Goal: Task Accomplishment & Management: Use online tool/utility

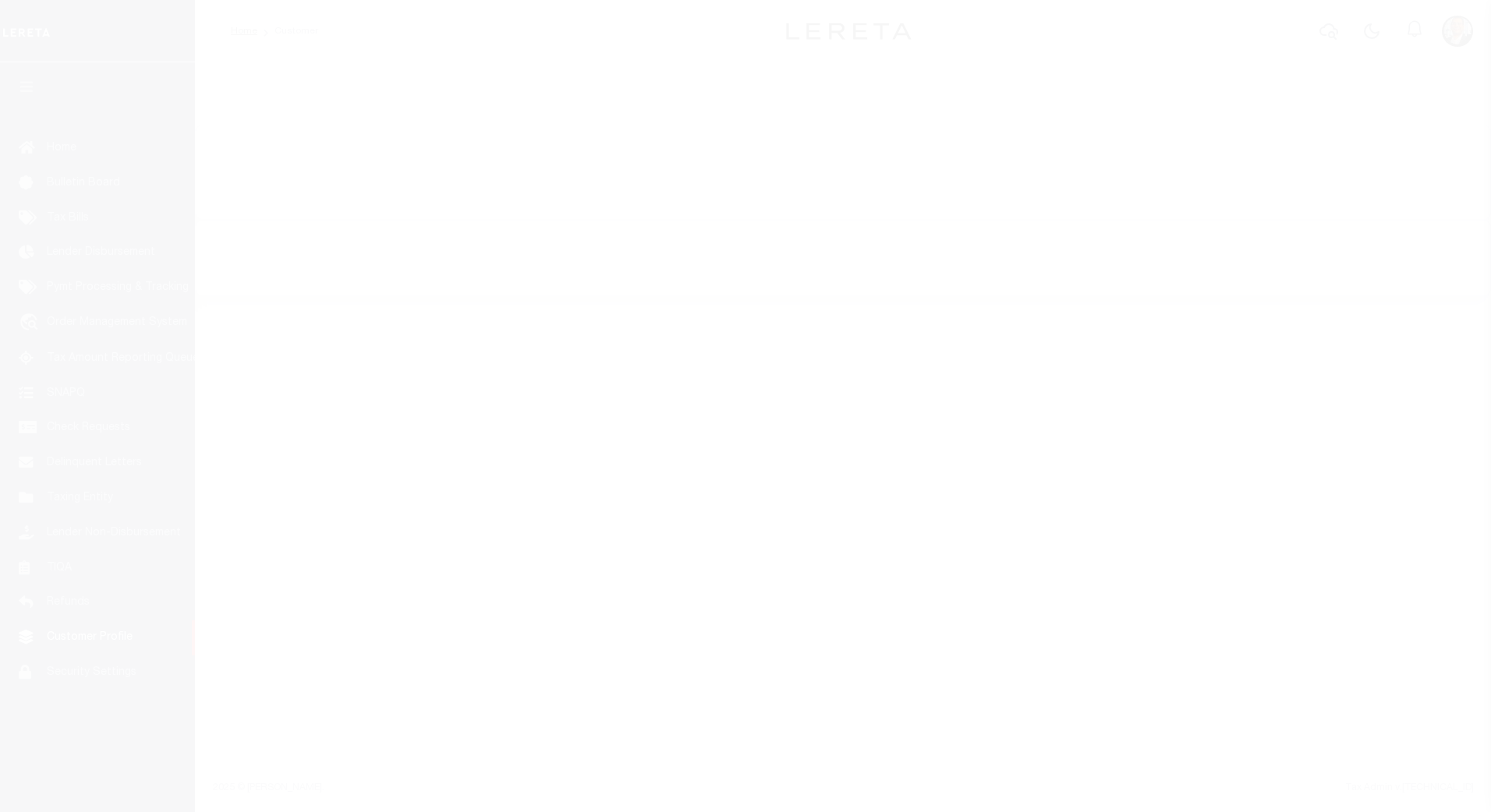
select select "400"
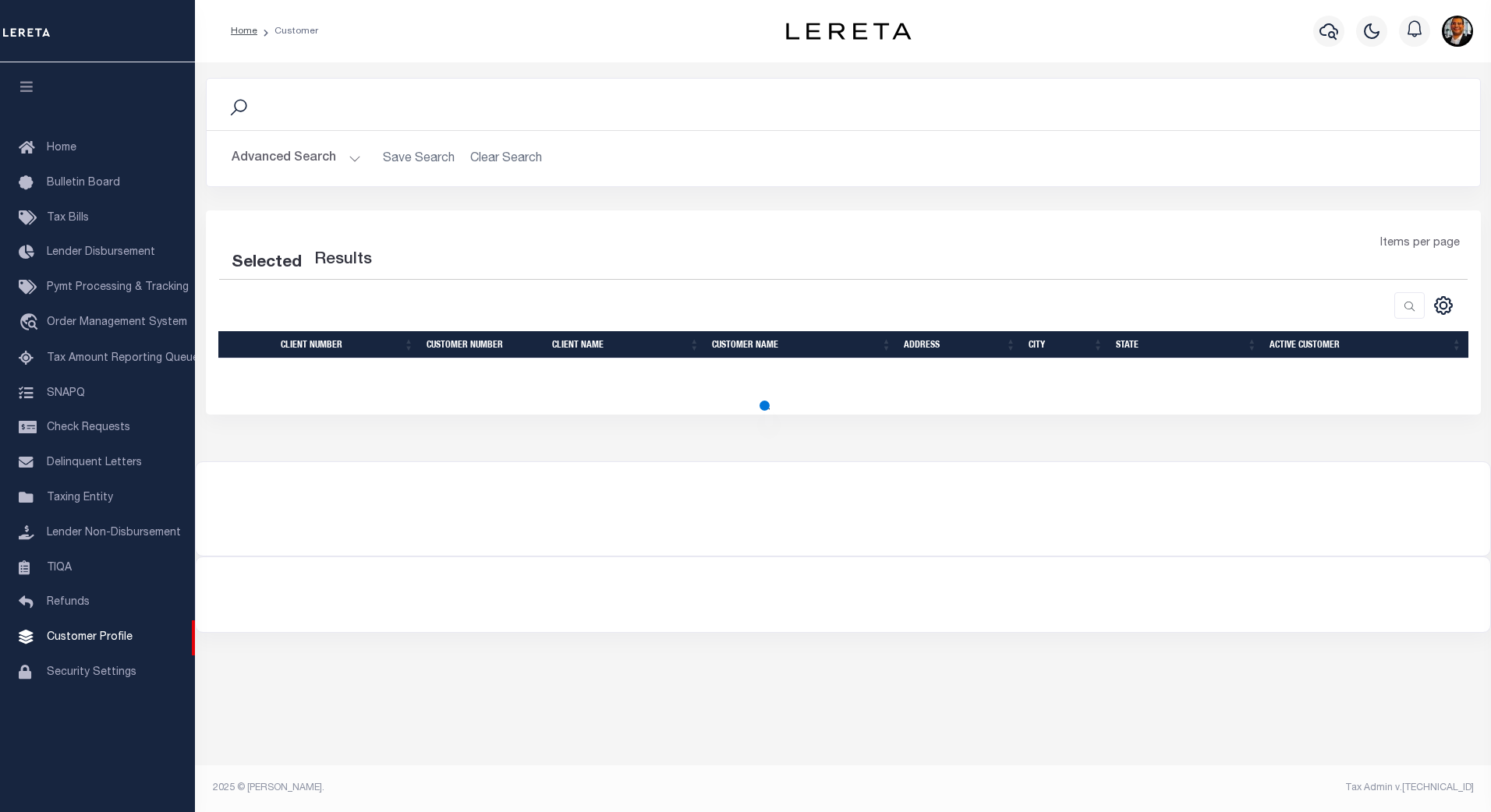
select select "400"
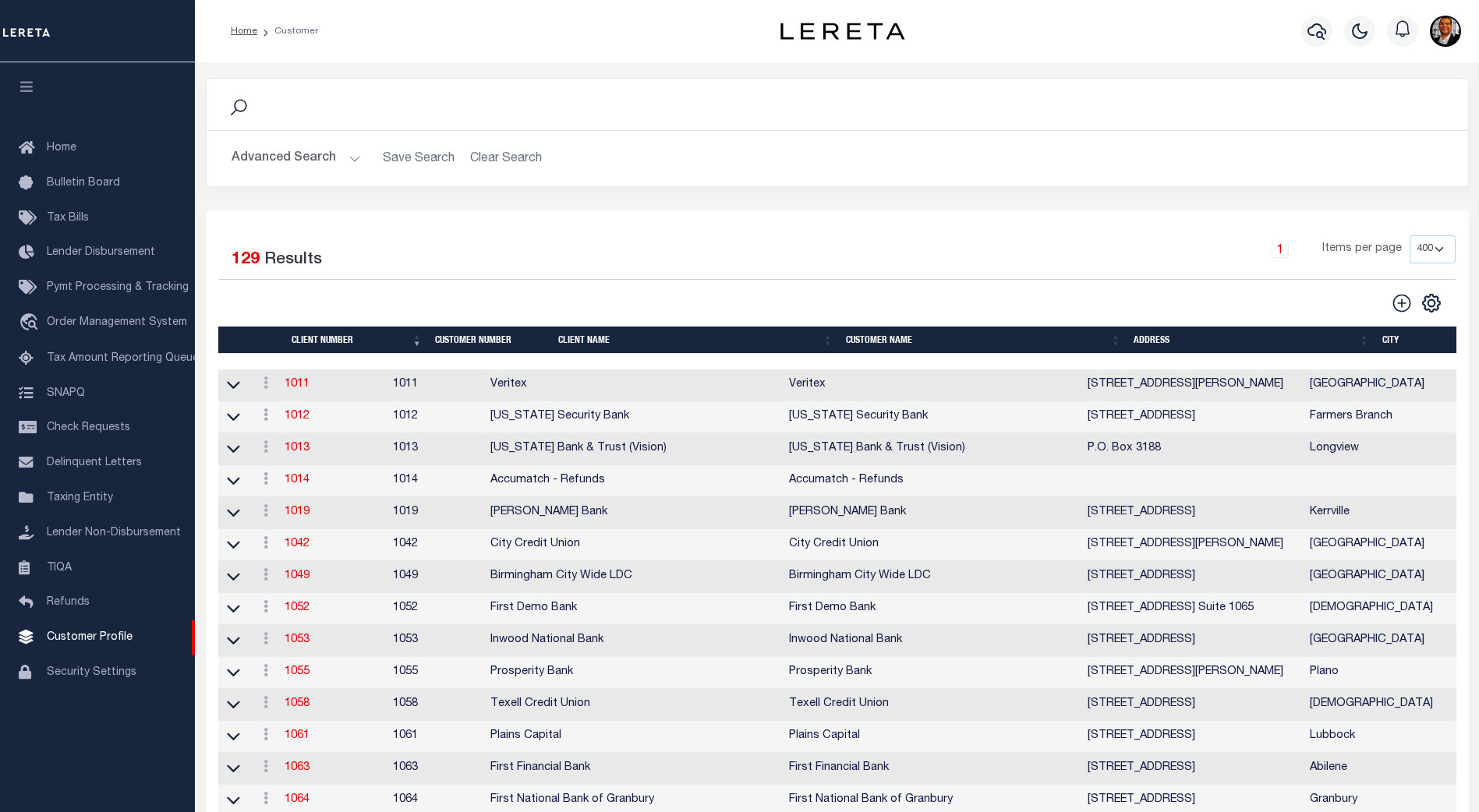
click at [593, 340] on th "Client Name" at bounding box center [695, 340] width 287 height 27
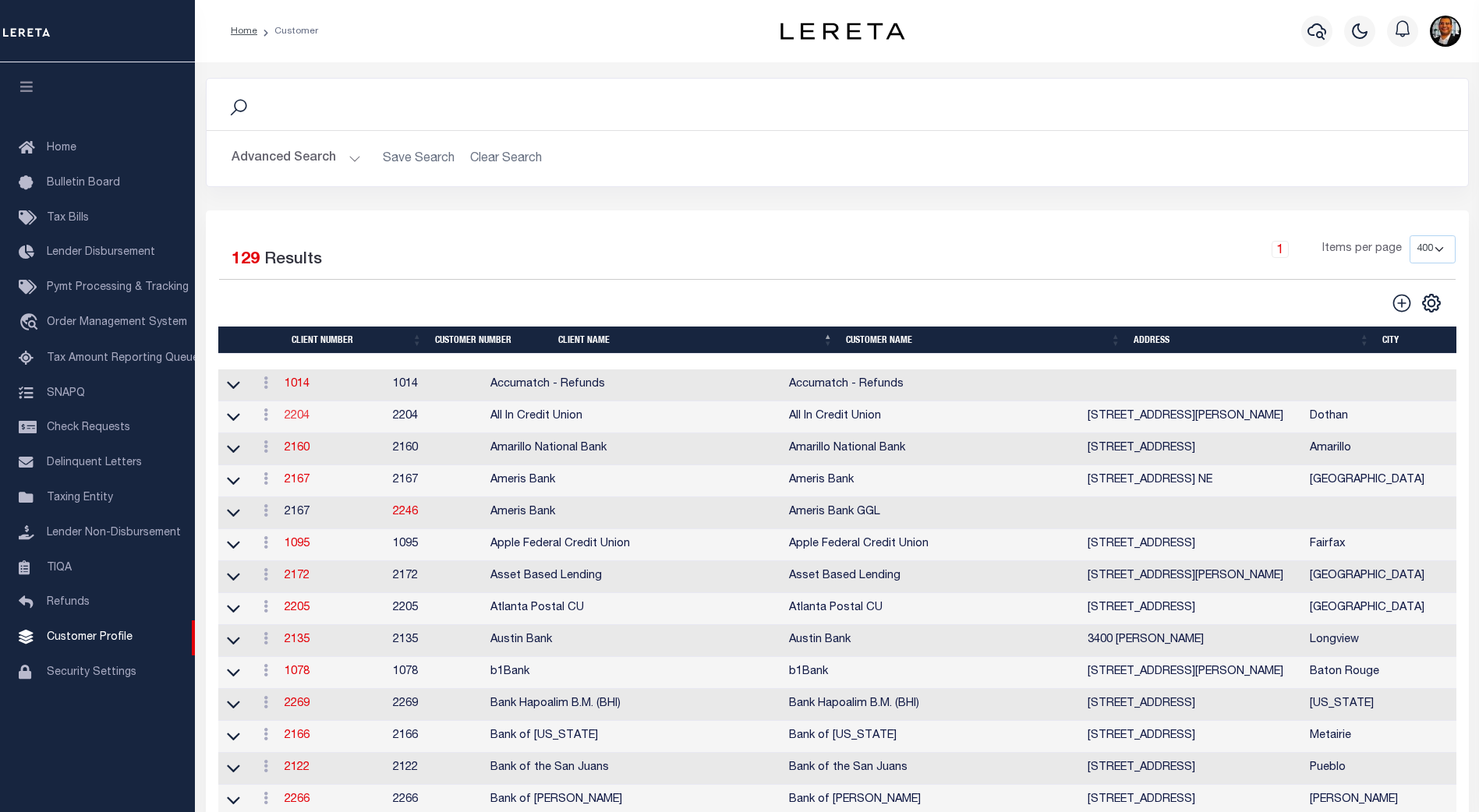
click at [304, 416] on link "2204" at bounding box center [297, 416] width 25 height 11
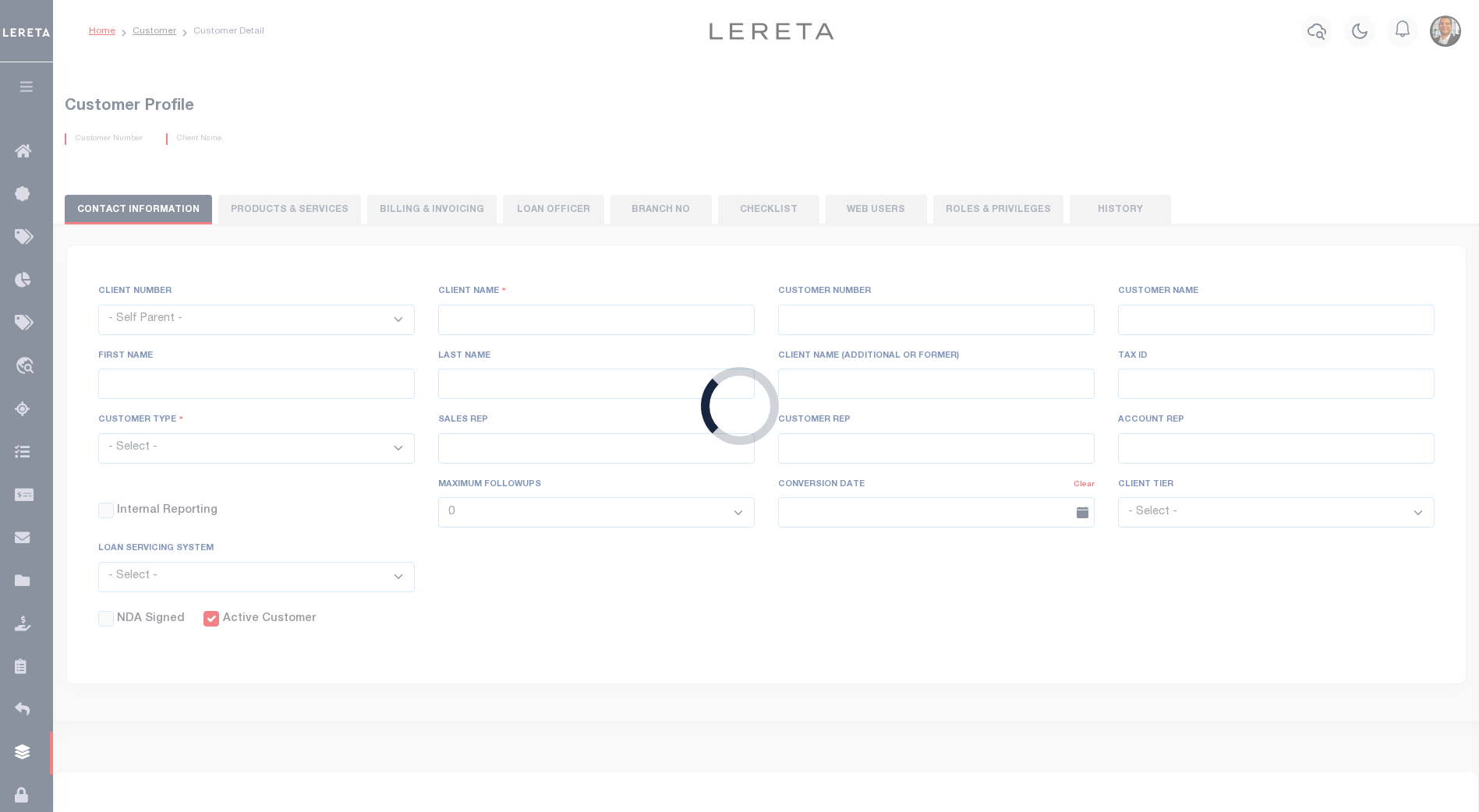
select select
type input "All In Credit Union"
type input "2204"
type input "All In Credit Union"
type input "Robin"
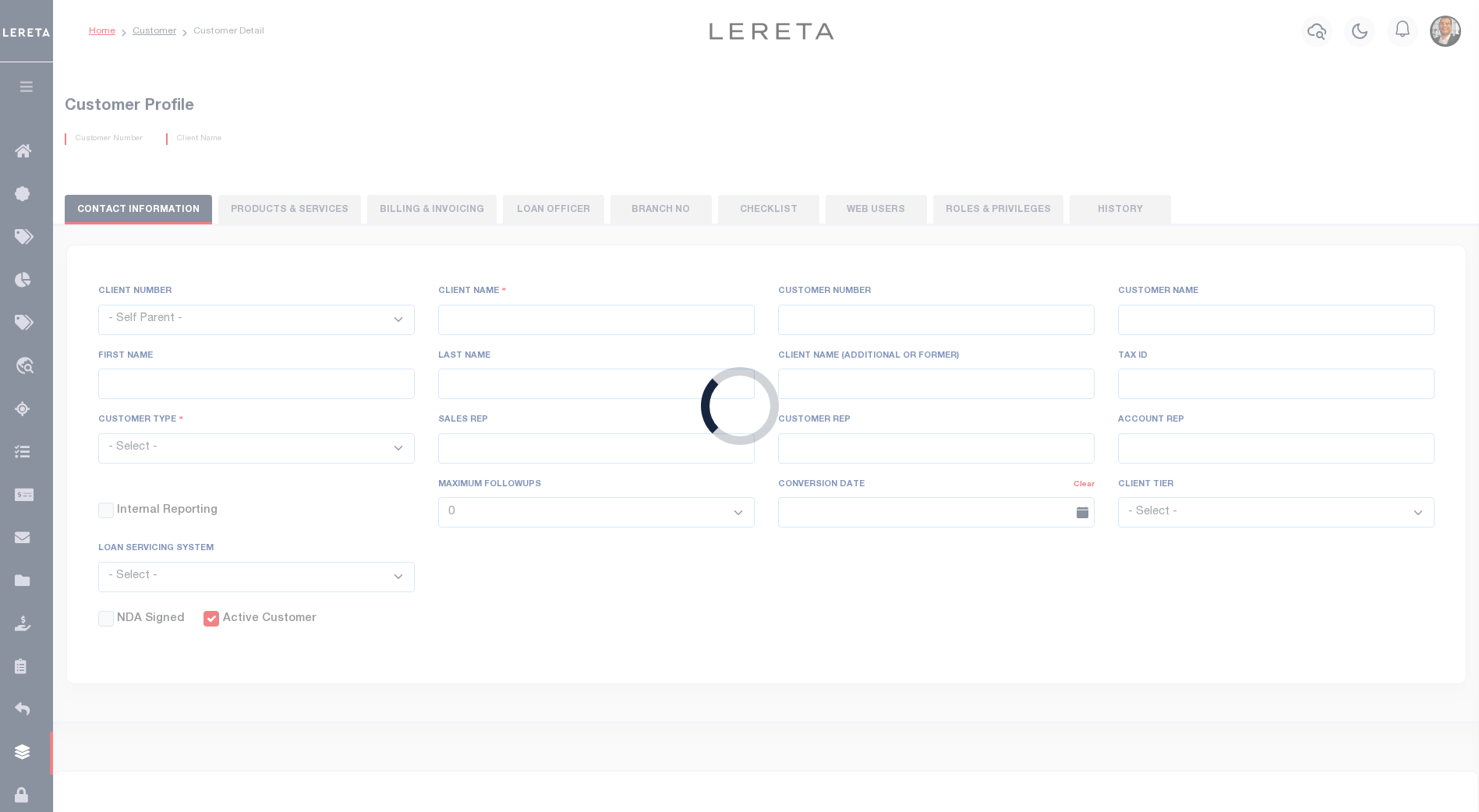
type input "[PERSON_NAME]"
select select "Residential"
type input "[PERSON_NAME]"
type input "Tony Targhetta"
select select "FIS"
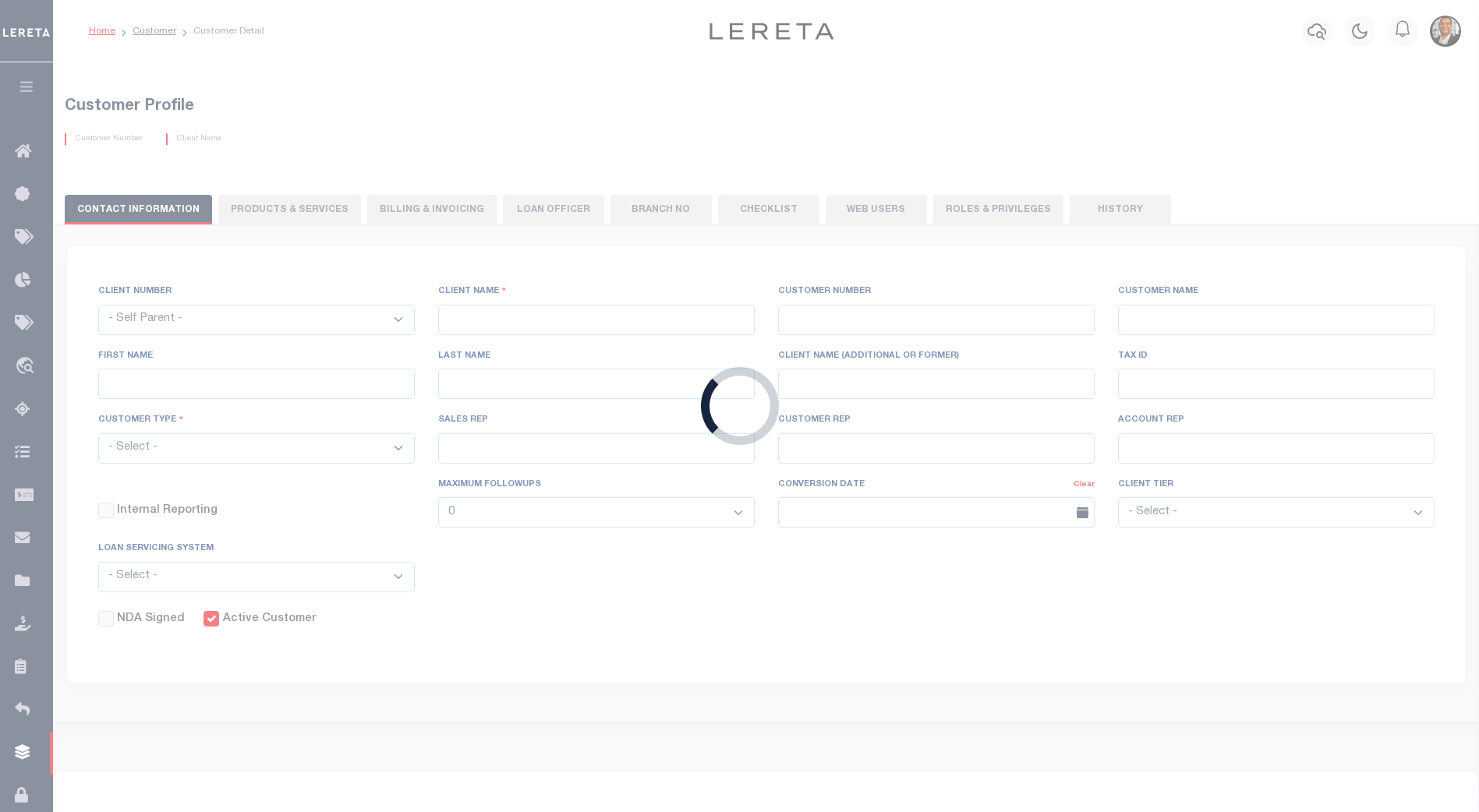
checkbox input "true"
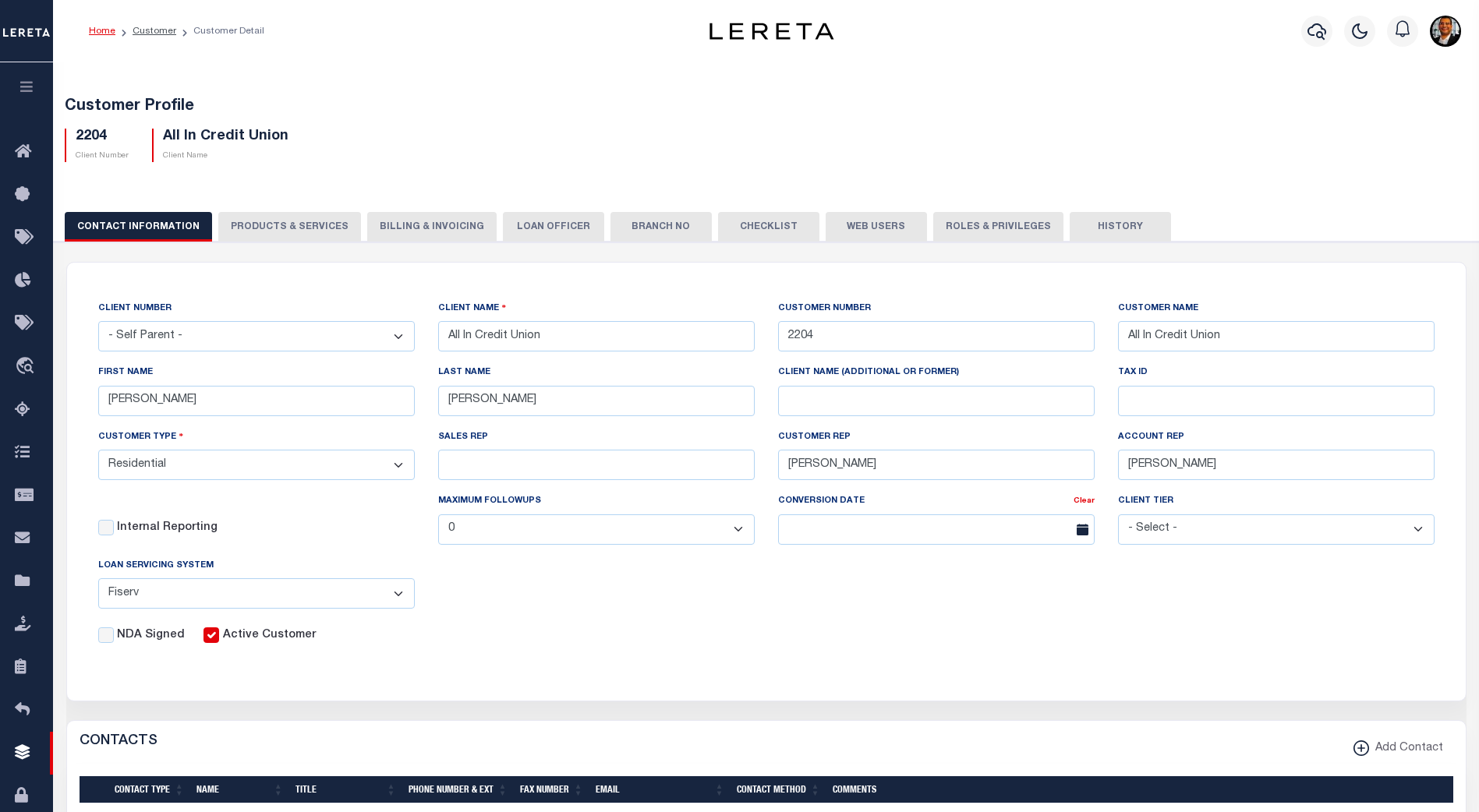
click at [872, 216] on button "Web Users" at bounding box center [876, 226] width 102 height 30
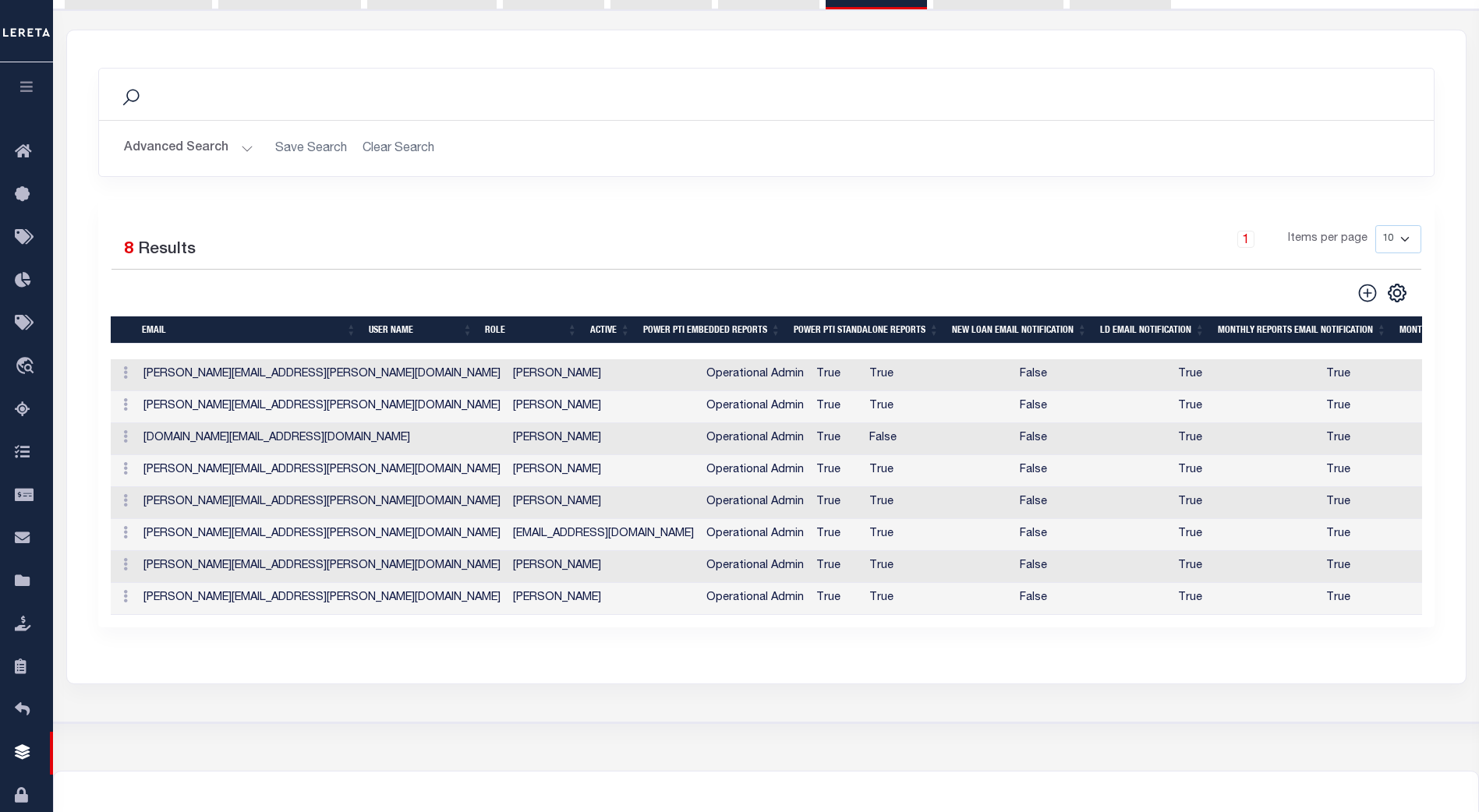
scroll to position [233, 0]
click at [129, 536] on link at bounding box center [125, 534] width 17 height 13
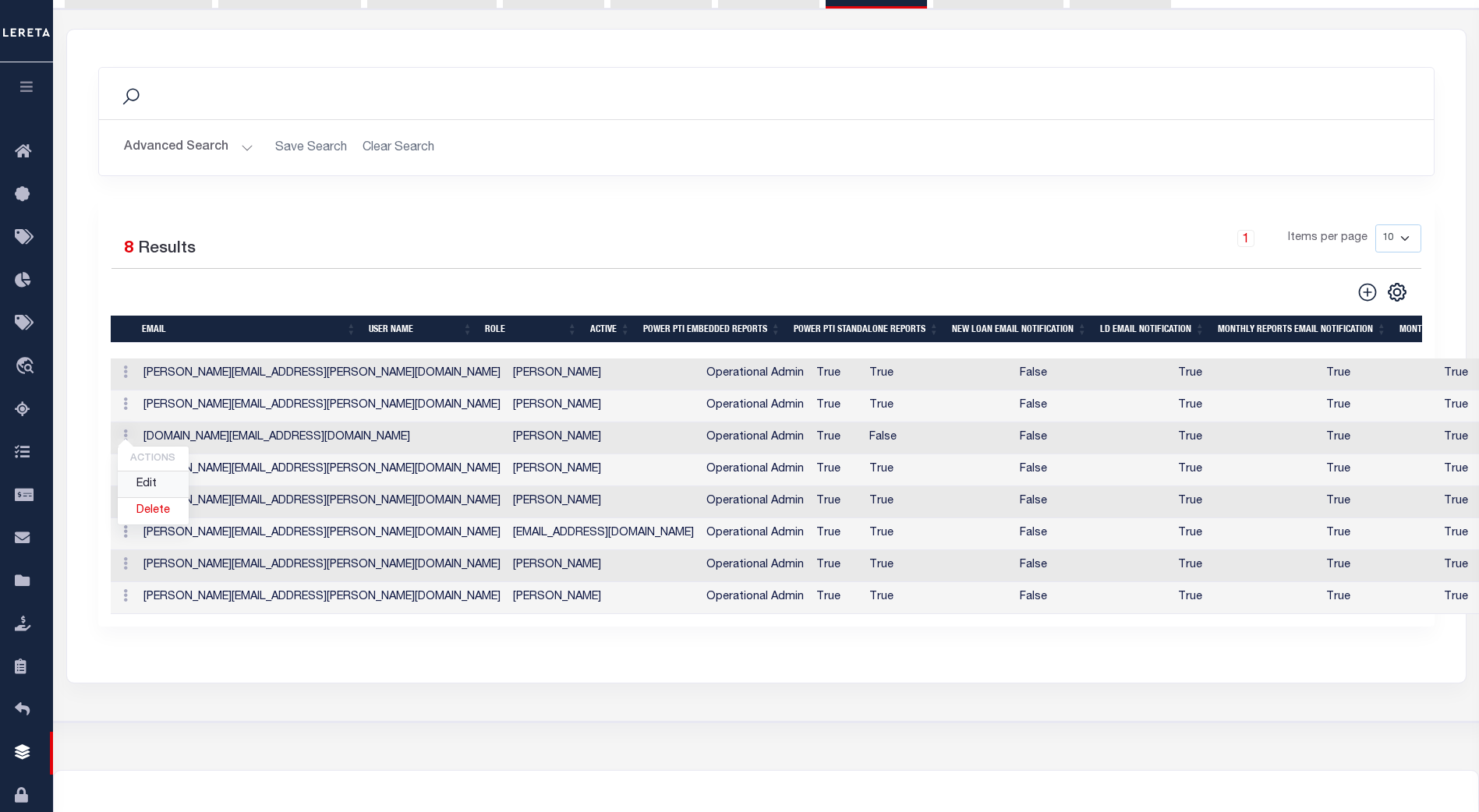
click at [149, 487] on link "Edit" at bounding box center [153, 484] width 71 height 26
type input "Marquesha.Baker@leretacustomers.com"
type input "mbaker@allincu.com"
checkbox input "true"
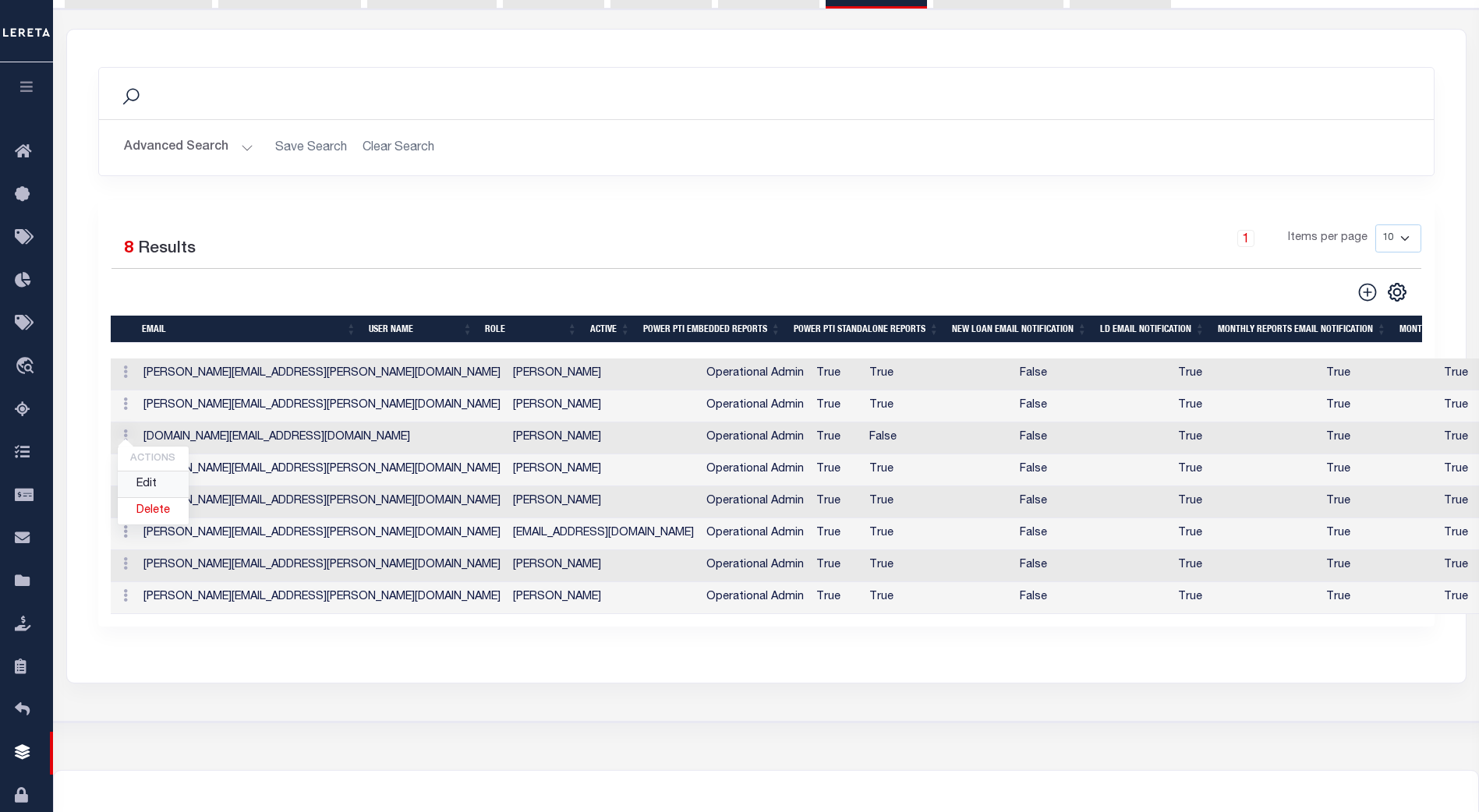
checkbox input "true"
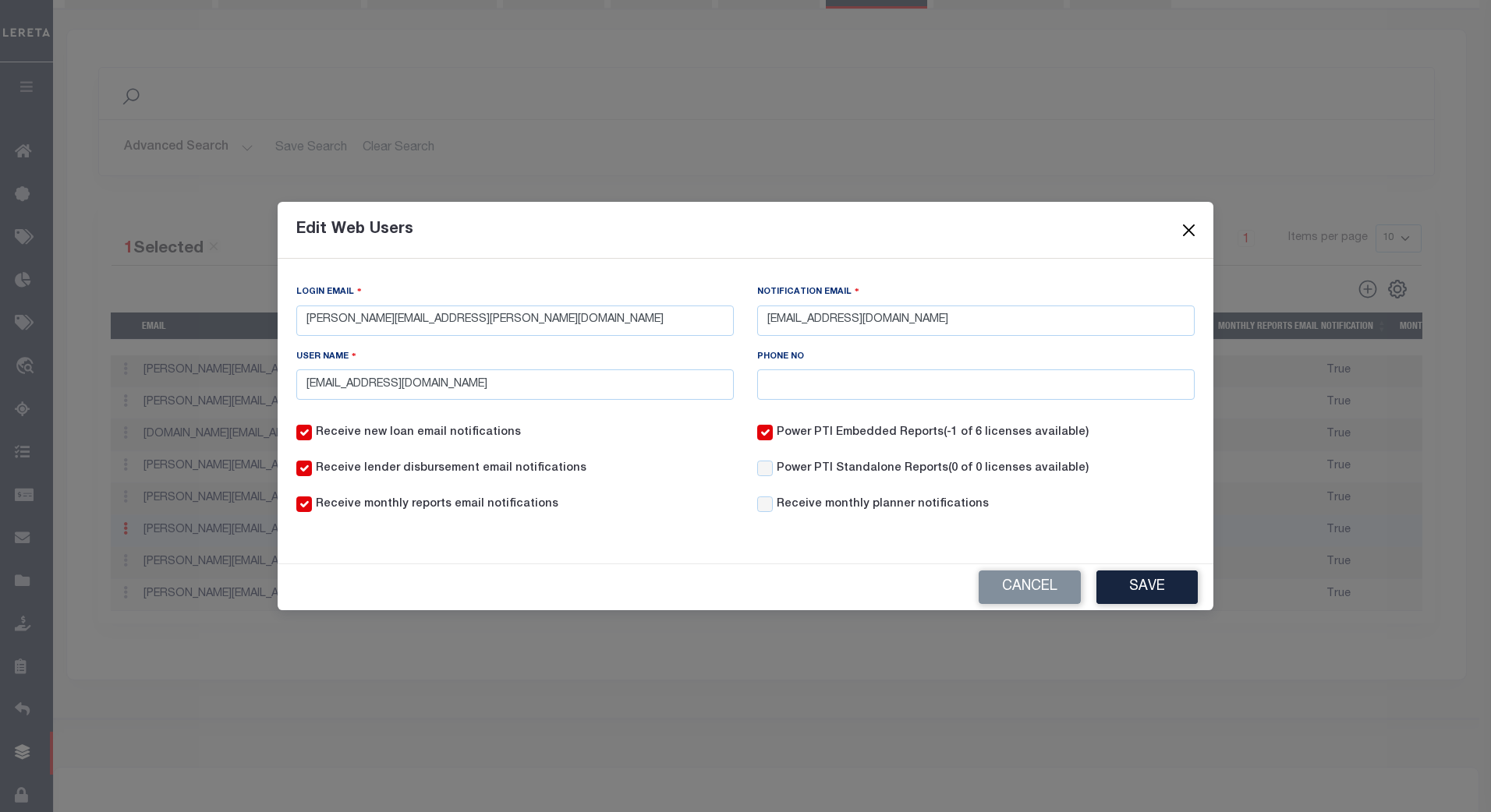
click at [1189, 227] on button "Close" at bounding box center [1188, 230] width 20 height 20
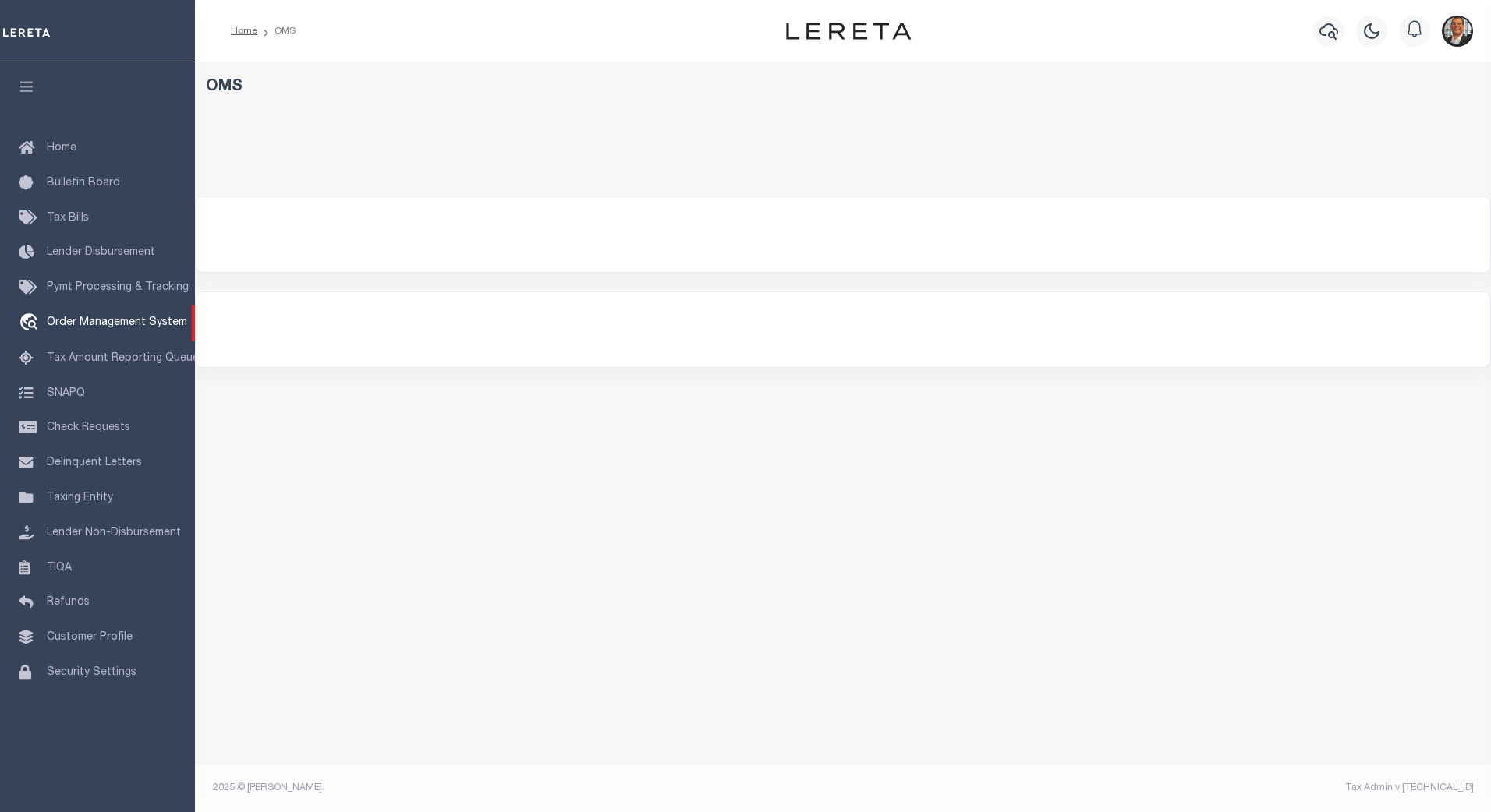
select select "200"
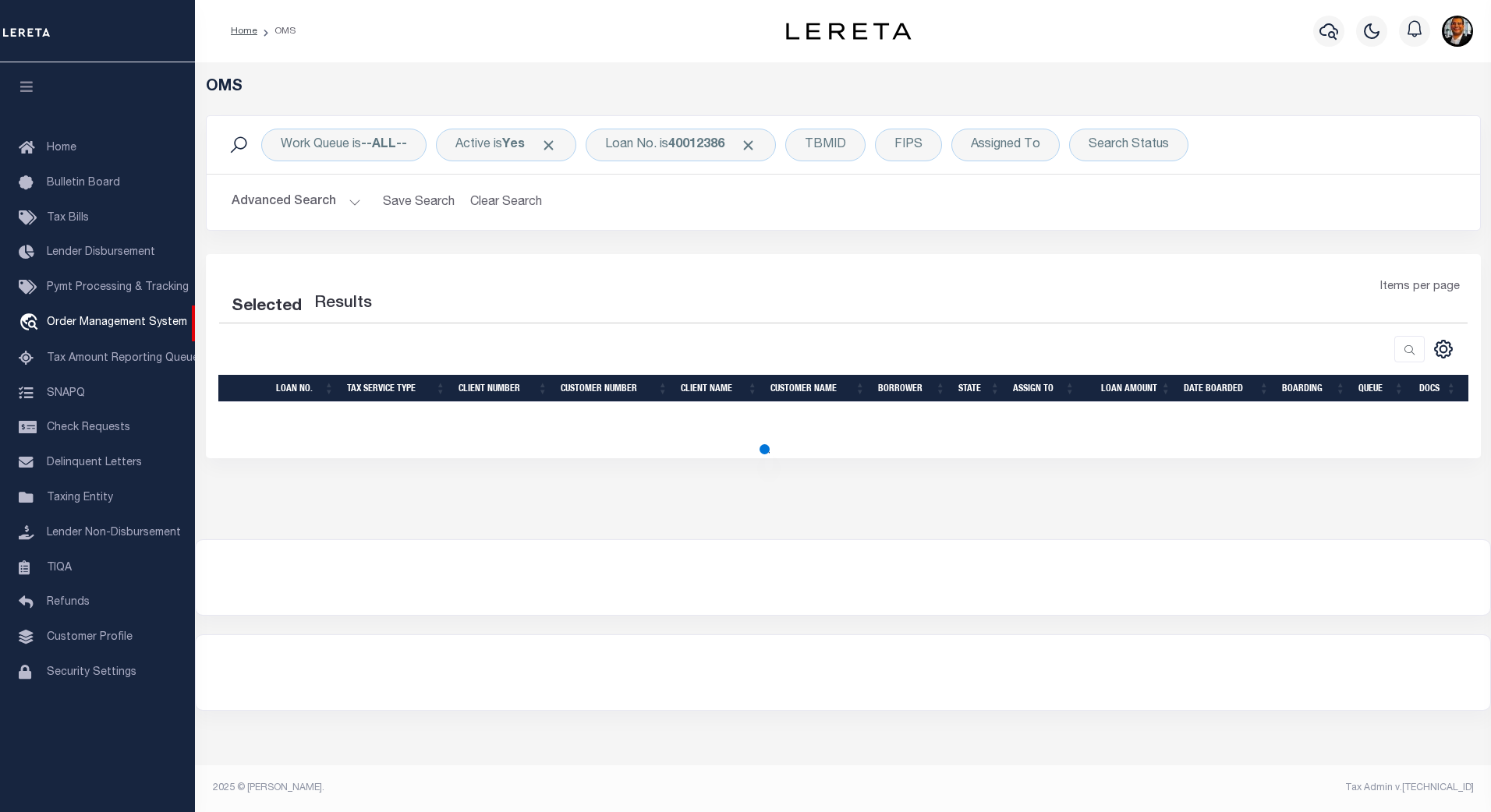
select select "200"
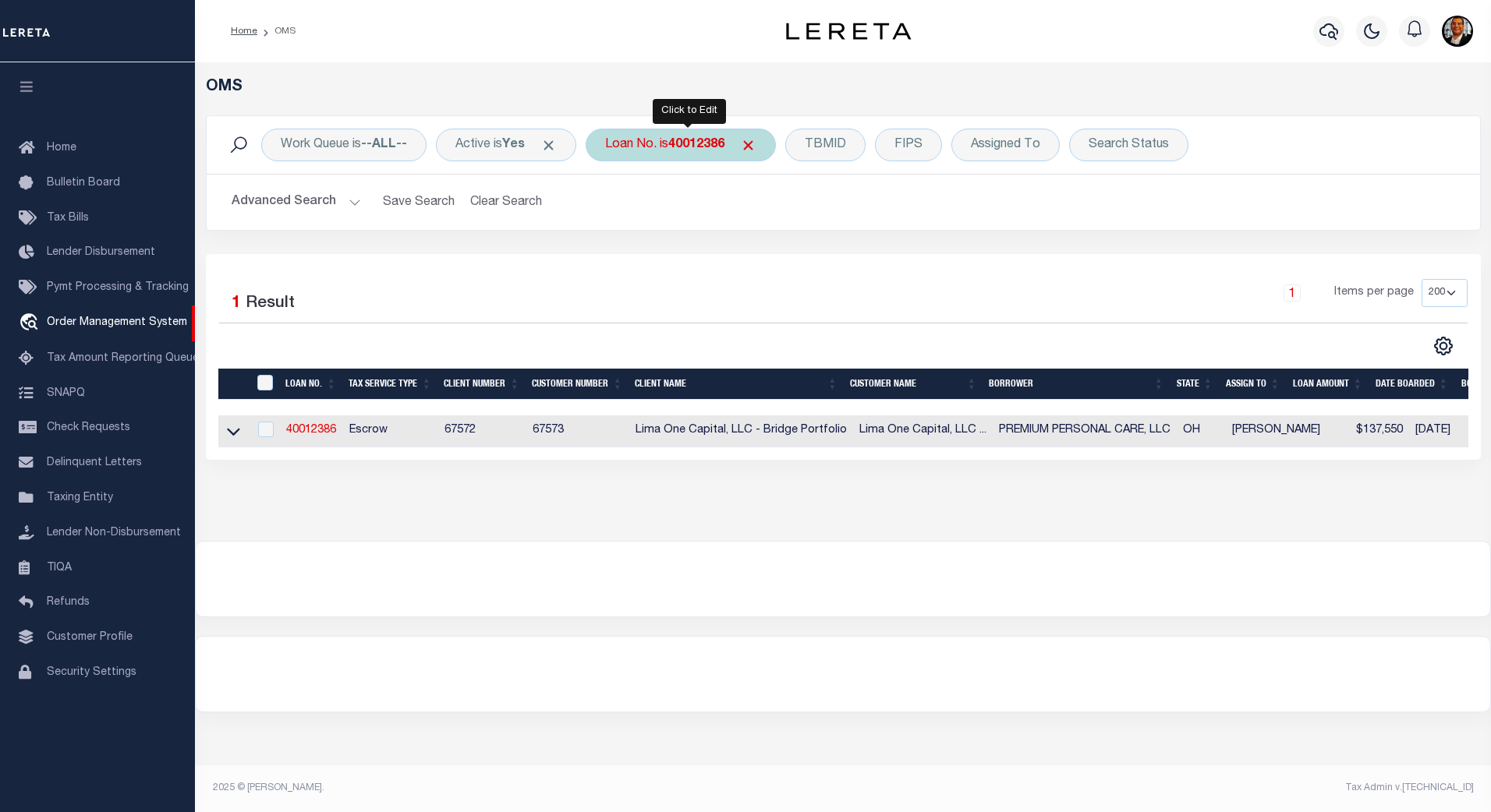
click at [695, 138] on b "40012386" at bounding box center [696, 145] width 56 height 13
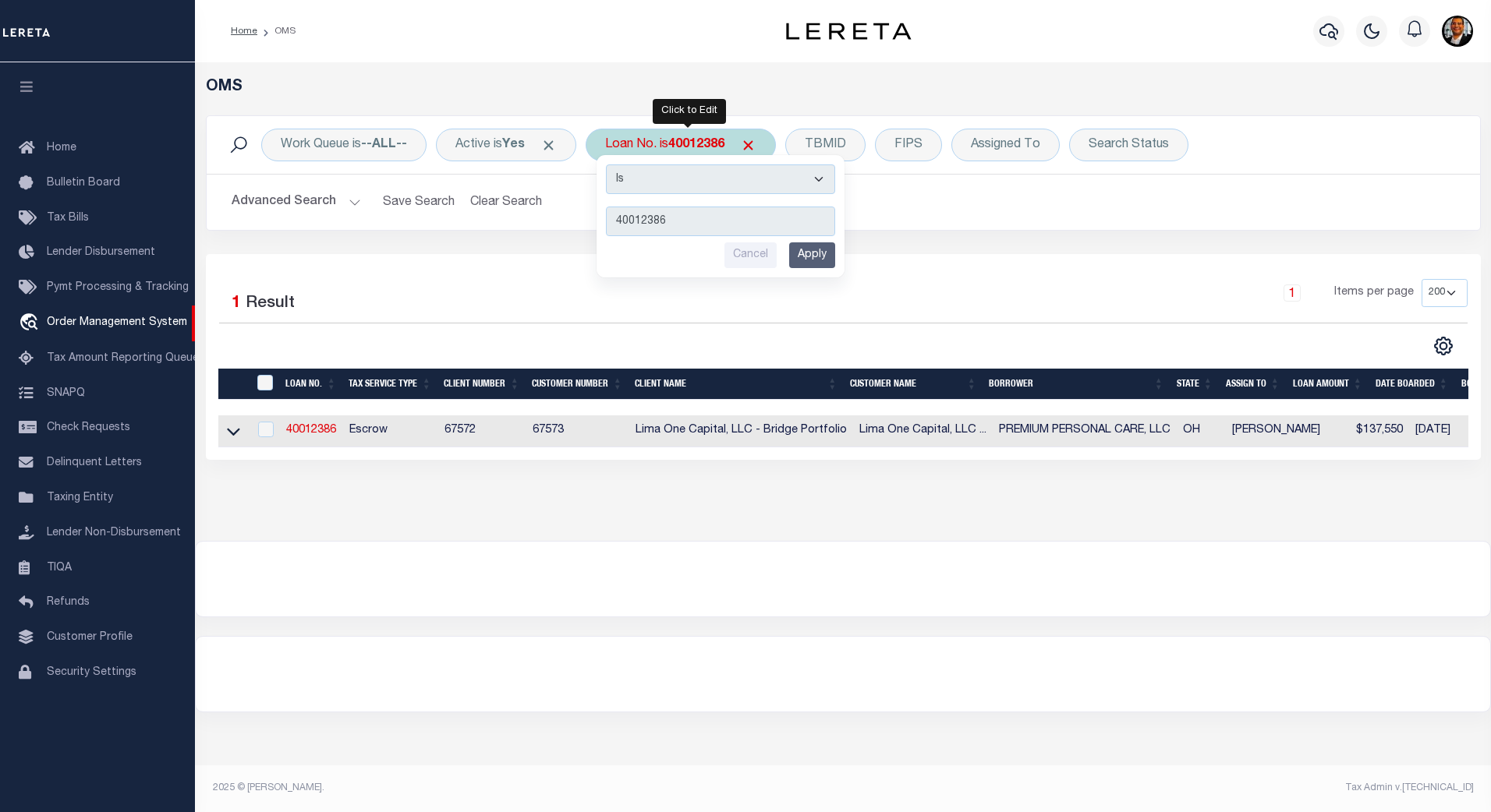
click at [693, 219] on input "40012386" at bounding box center [720, 221] width 229 height 30
type input "4"
type input "3801234004265"
click at [812, 254] on input "Apply" at bounding box center [812, 255] width 46 height 26
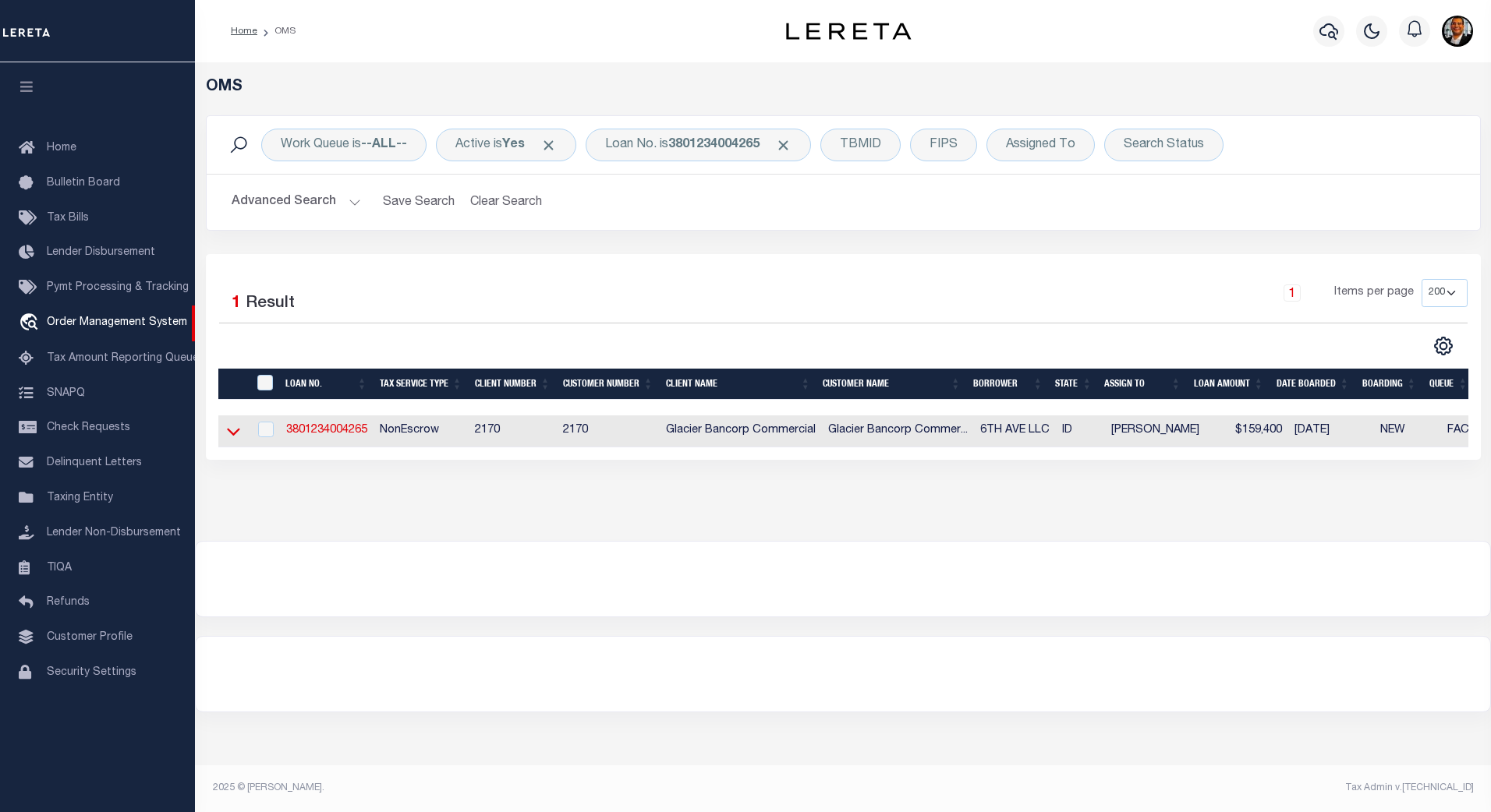
click at [234, 439] on icon at bounding box center [233, 431] width 14 height 16
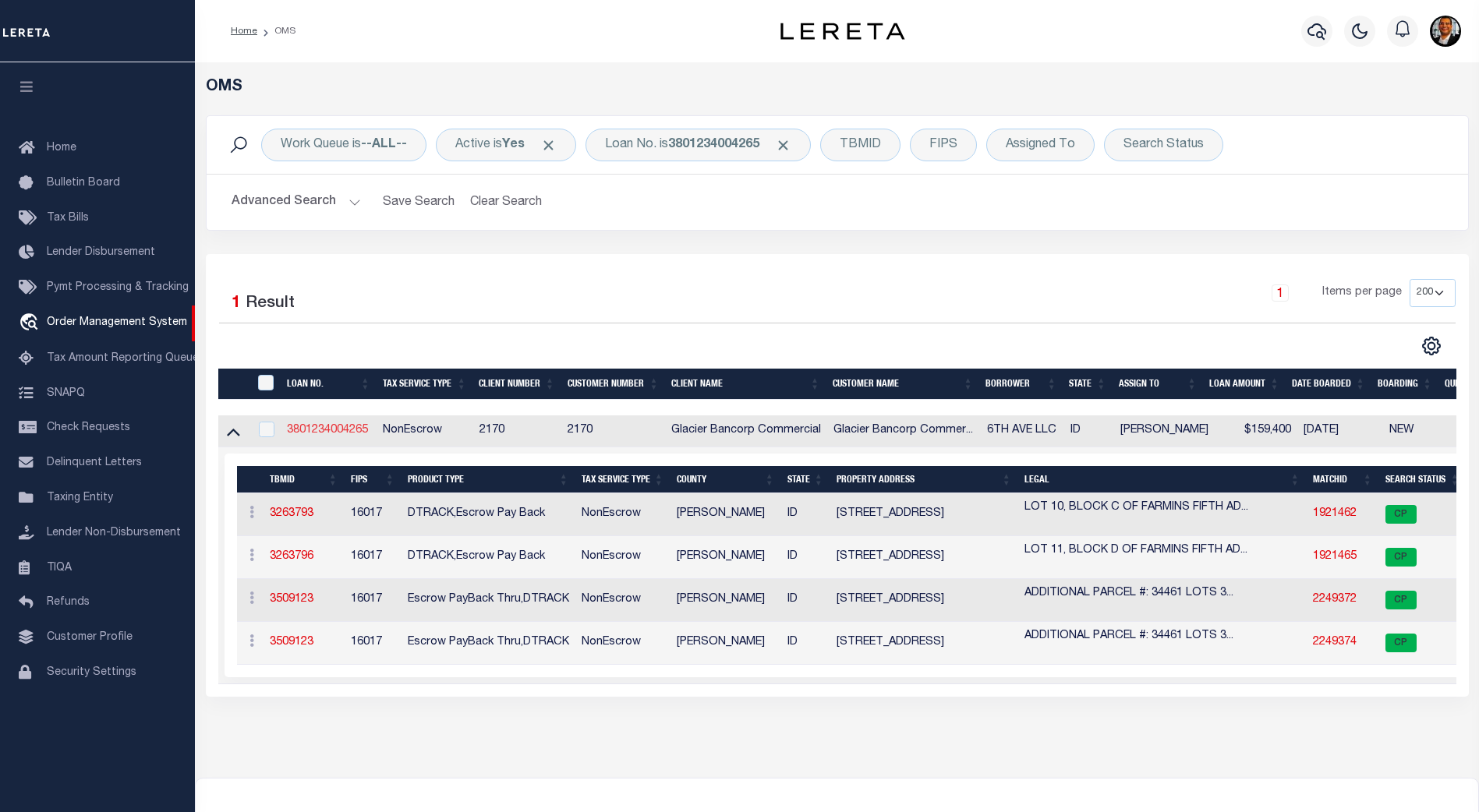
click at [334, 430] on link "3801234004265" at bounding box center [327, 430] width 81 height 11
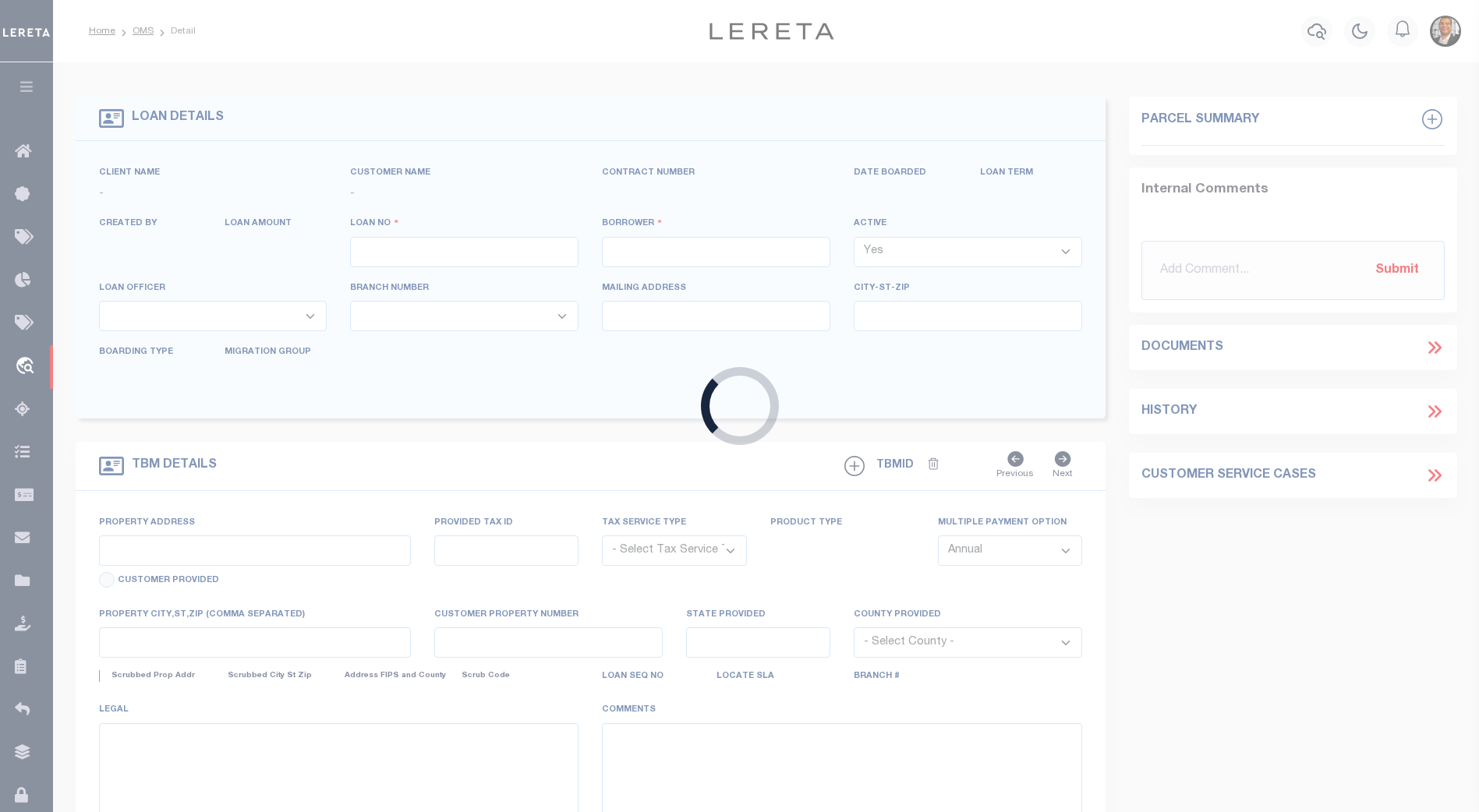
type input "3801234004265"
type input "6TH AVE LLC"
select select
type input "[STREET_ADDRESS]"
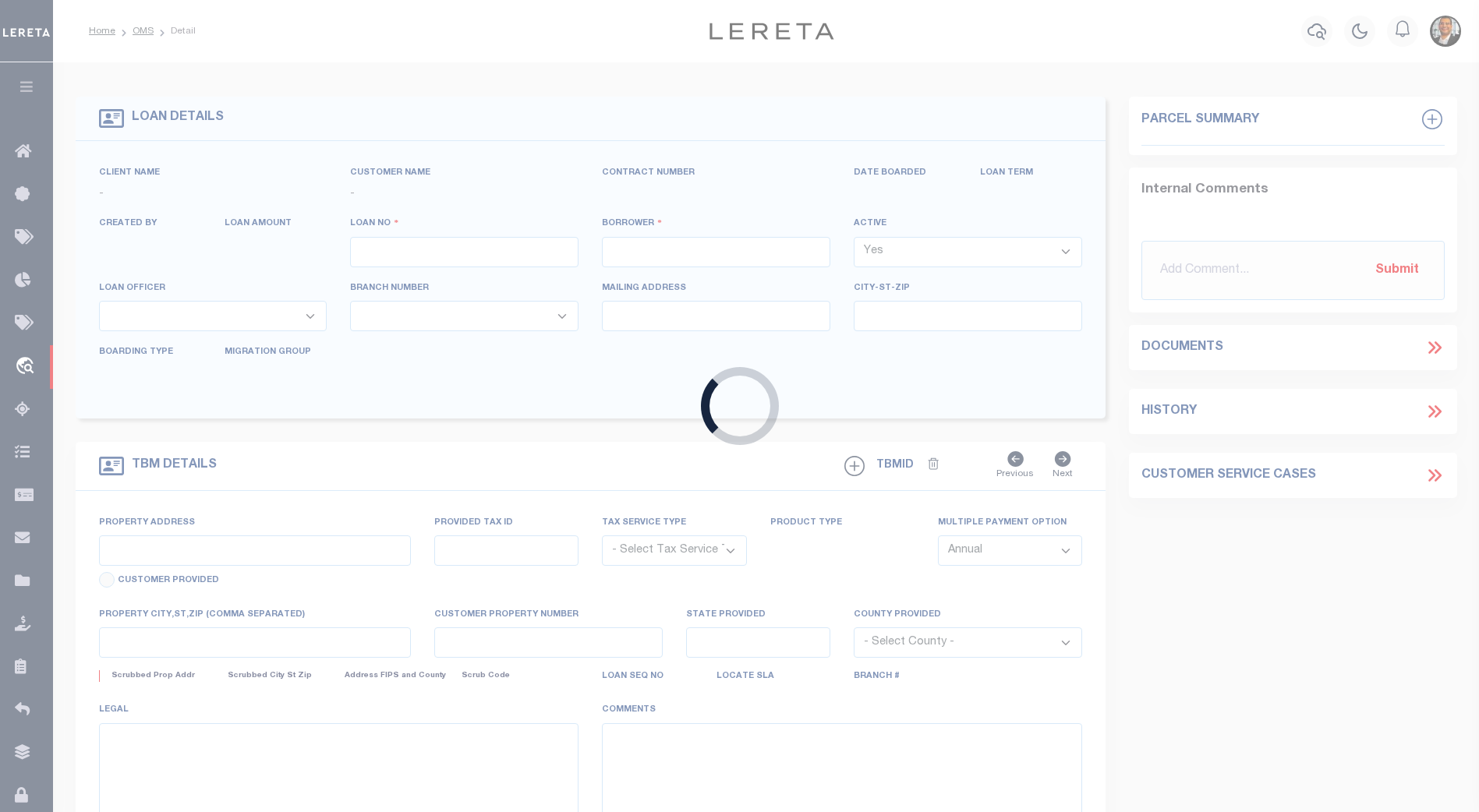
type input "SANDPOINT ID 83864-1528"
select select "1400"
select select "NonEscrow"
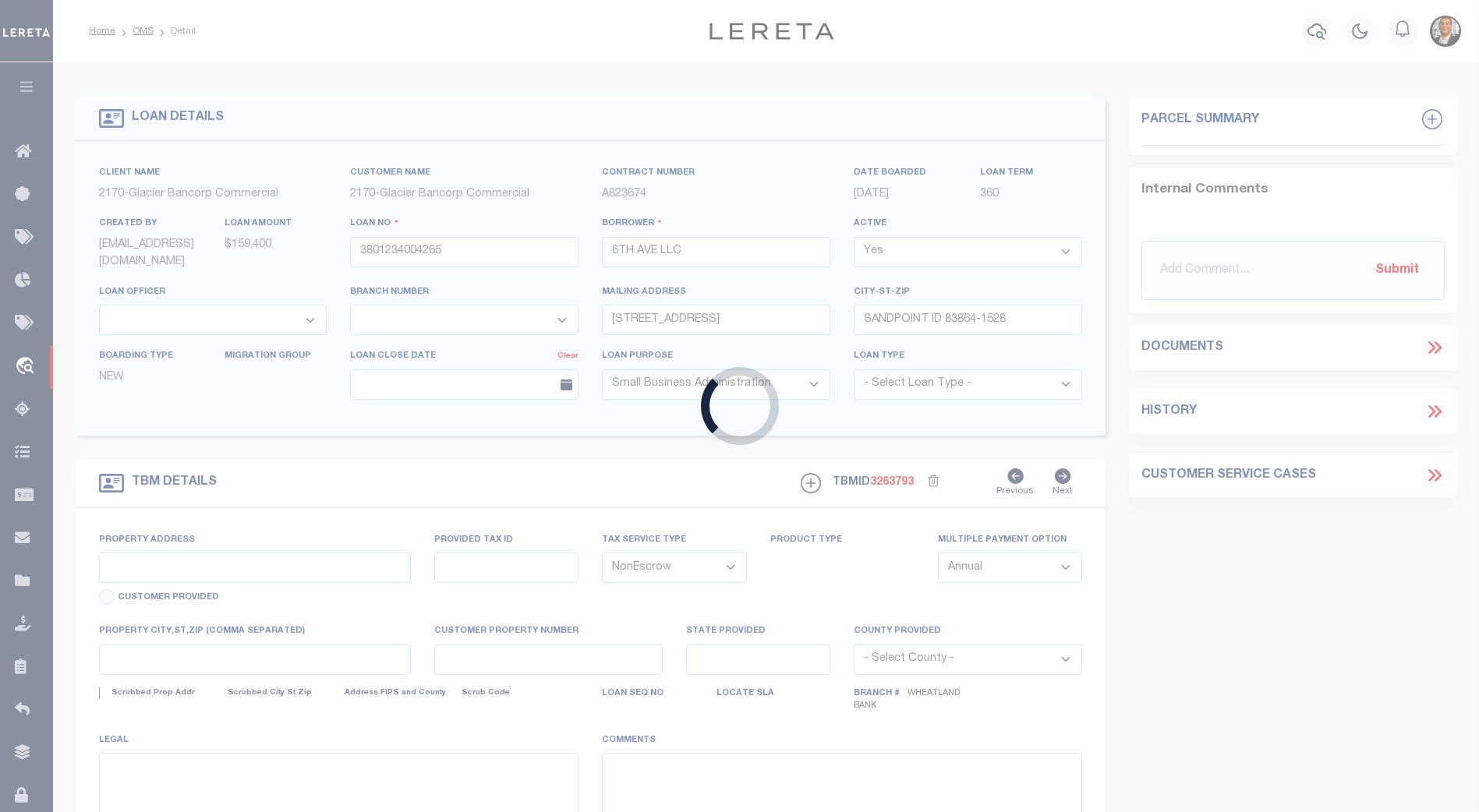
select select "4575"
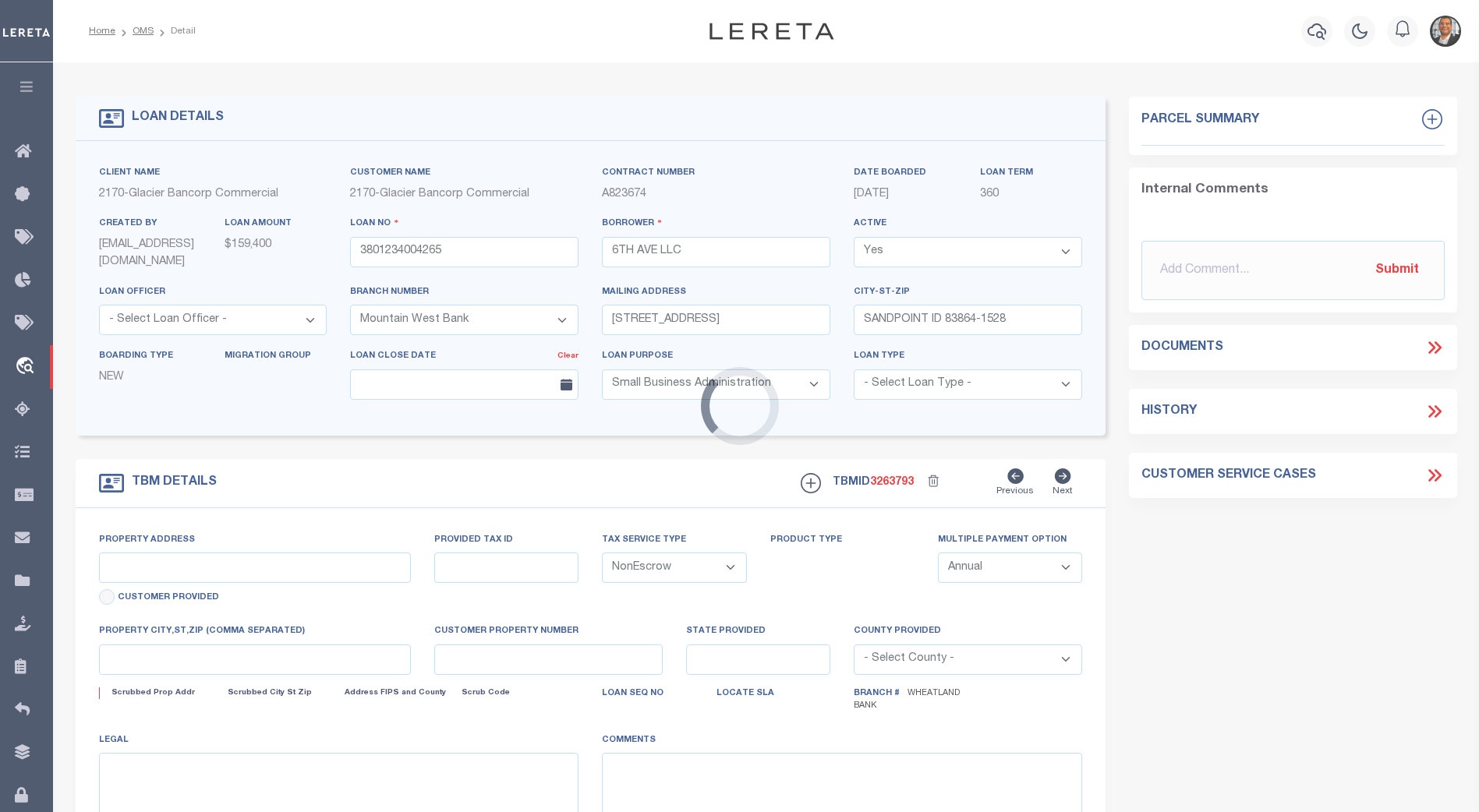
type input "[STREET_ADDRESS]"
type input "RP S013300C0100 A"
select select
type input "SANDPOINT ID 83864"
type input "ID"
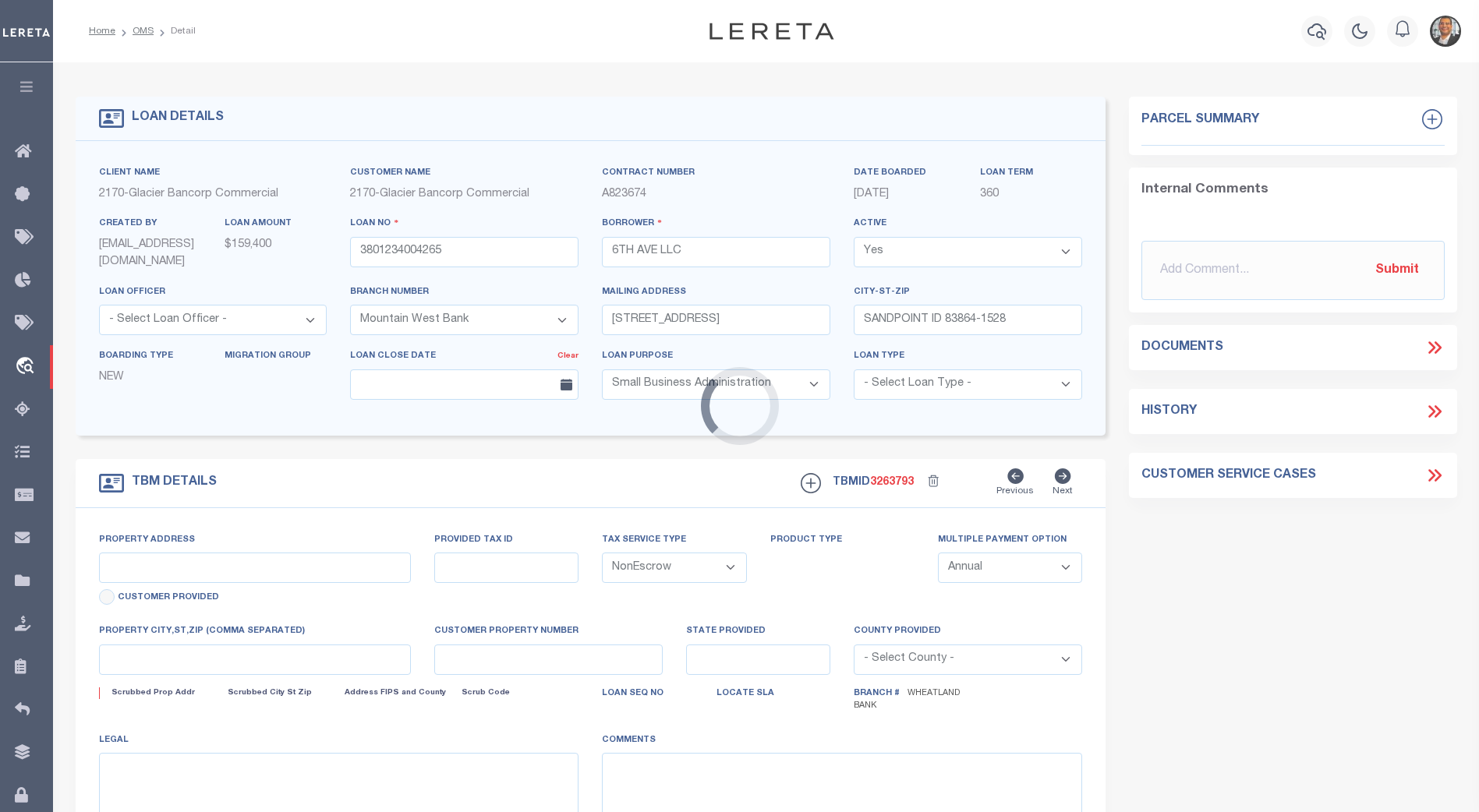
type textarea "LOT 10, BLOCK C OF FARMINS FIFTH ADDITION TO [GEOGRAPHIC_DATA], ACCORDING TO TH…"
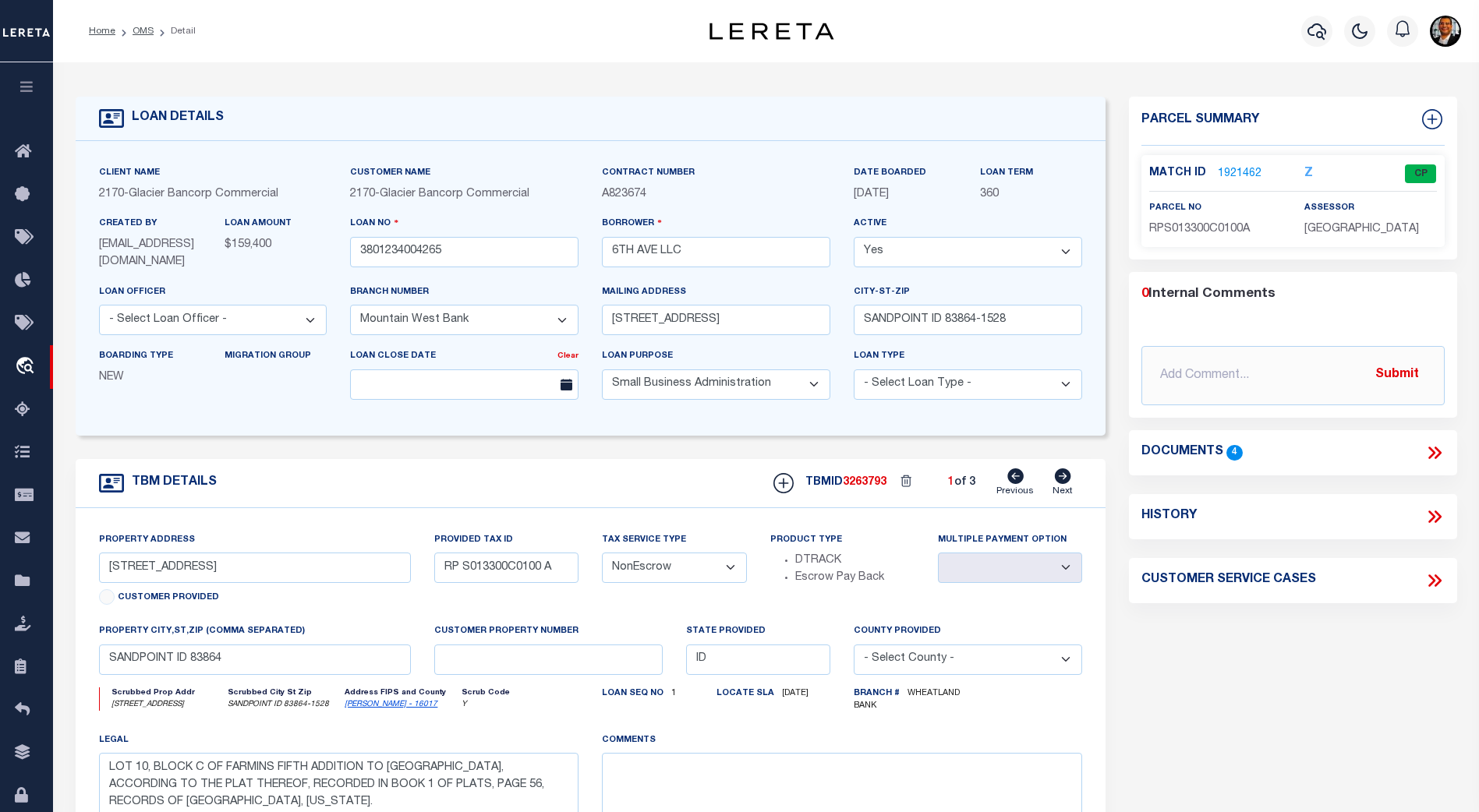
click at [566, 325] on select "- Select Branch Number - Altabank Bank of the San Juans Citizens Community Bank…" at bounding box center [463, 320] width 228 height 30
click at [1279, 687] on div "Parcel Summary Match ID 1921462 Z parcel no RPS013300C0100A 0 4" at bounding box center [1293, 529] width 351 height 864
